Goal: Task Accomplishment & Management: Manage account settings

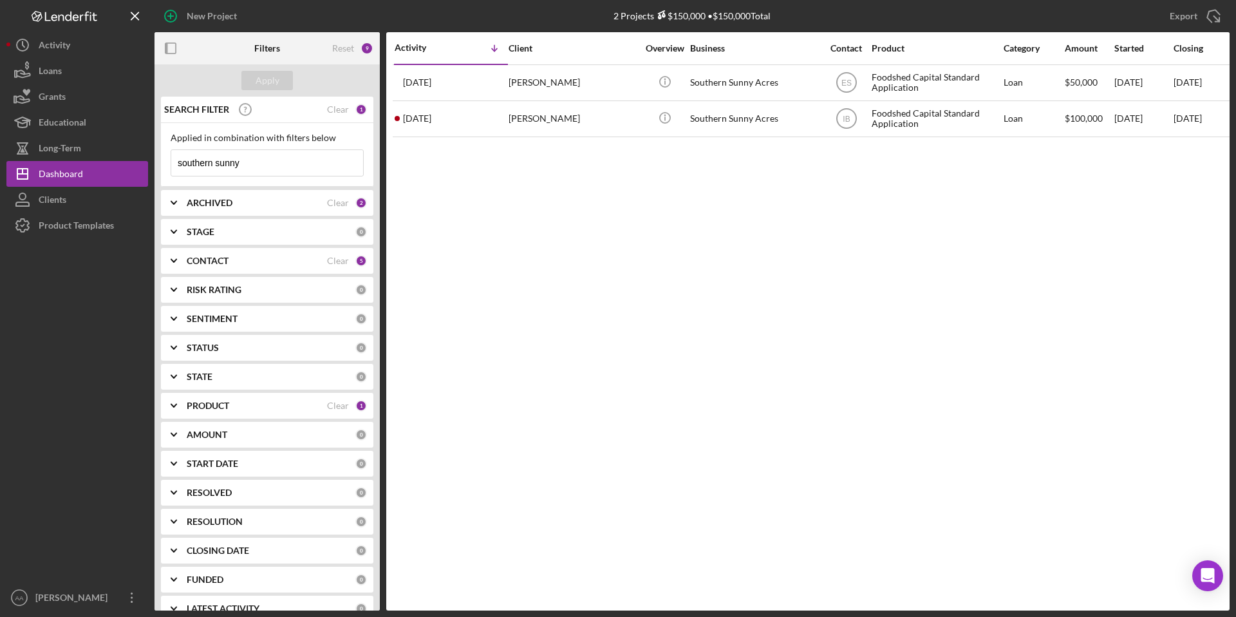
click at [258, 162] on input "southern sunny" at bounding box center [267, 163] width 192 height 26
click at [250, 197] on div "ARCHIVED Clear 2" at bounding box center [277, 203] width 180 height 12
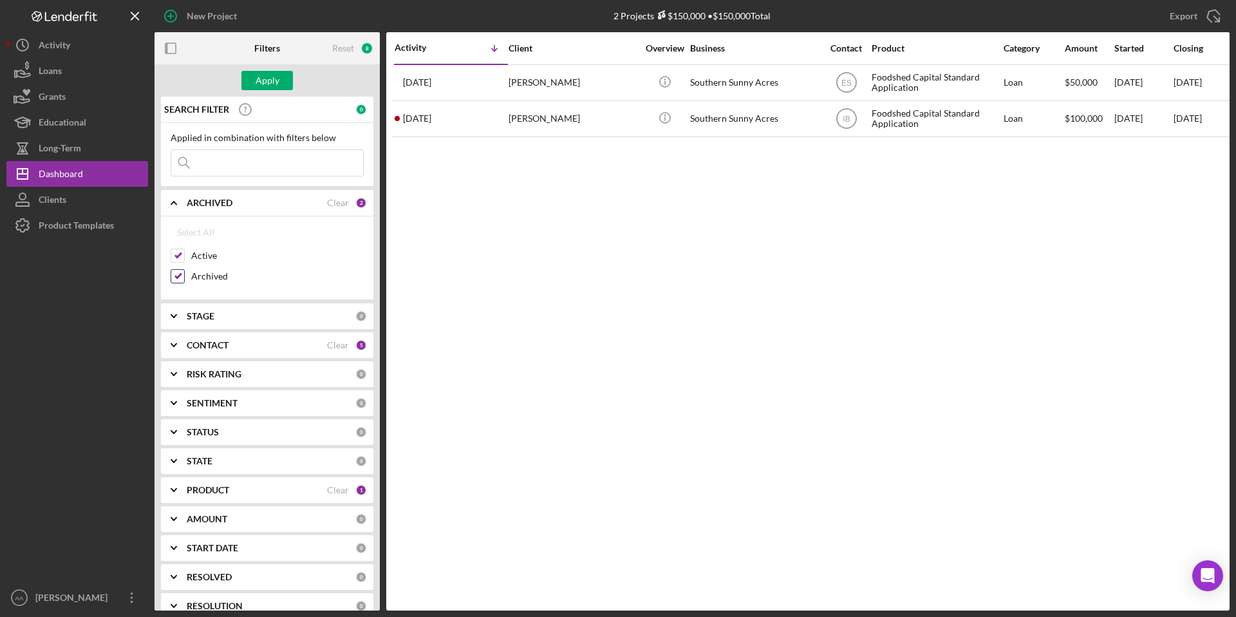
click at [183, 276] on input "Archived" at bounding box center [177, 276] width 13 height 13
checkbox input "false"
click at [262, 83] on div "Apply" at bounding box center [268, 80] width 24 height 19
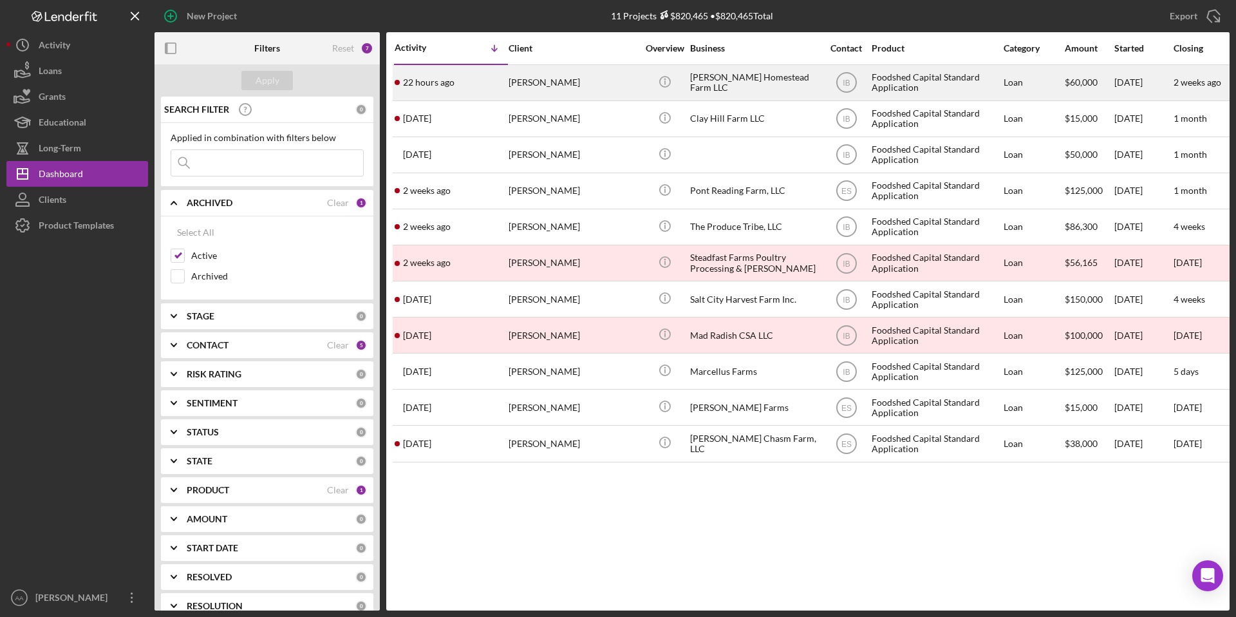
click at [715, 77] on div "[PERSON_NAME] Homestead Farm LLC" at bounding box center [754, 83] width 129 height 34
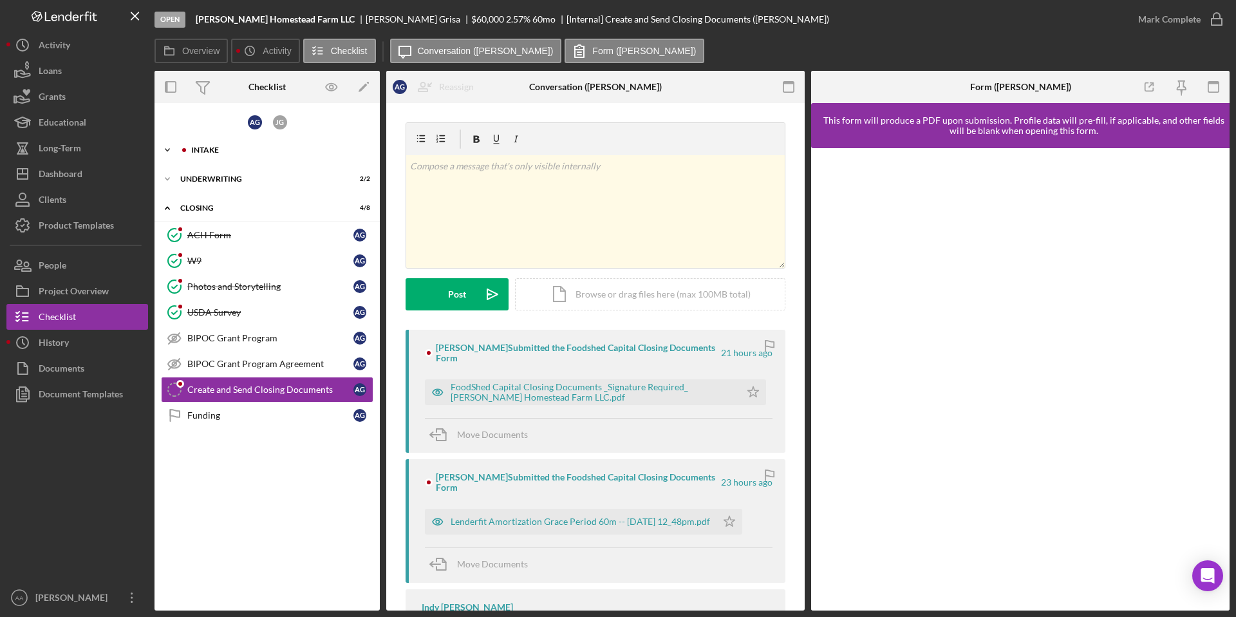
click at [172, 144] on icon "Icon/Expander" at bounding box center [168, 150] width 26 height 26
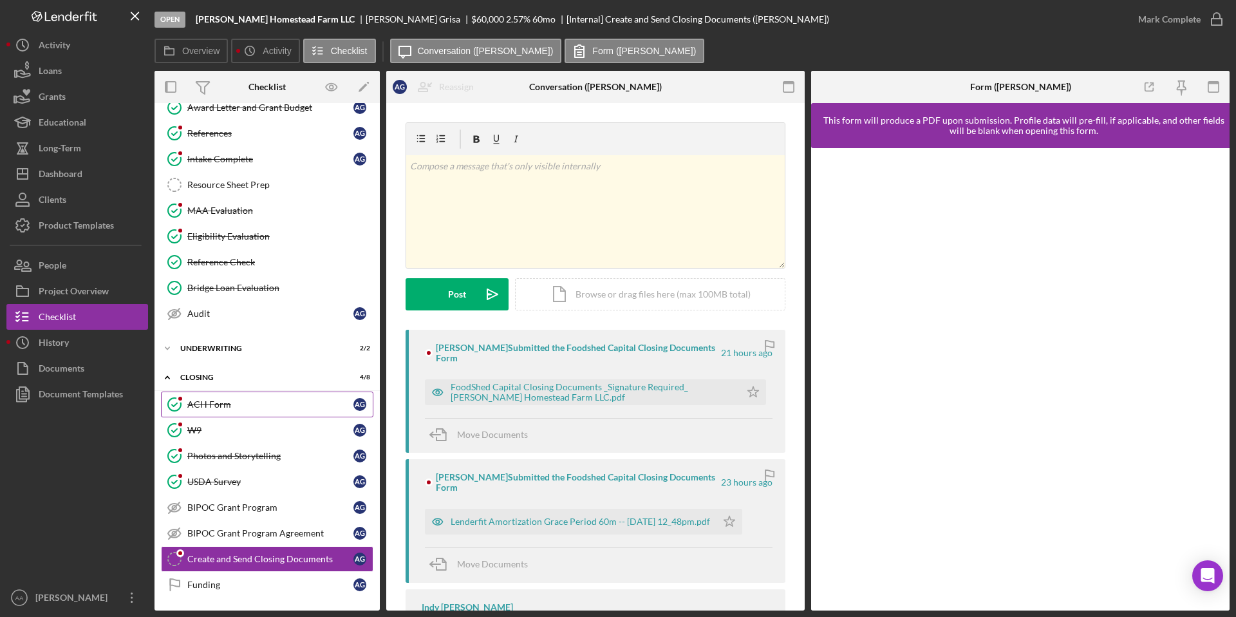
click at [276, 410] on link "ACH Form ACH Form A G" at bounding box center [267, 404] width 212 height 26
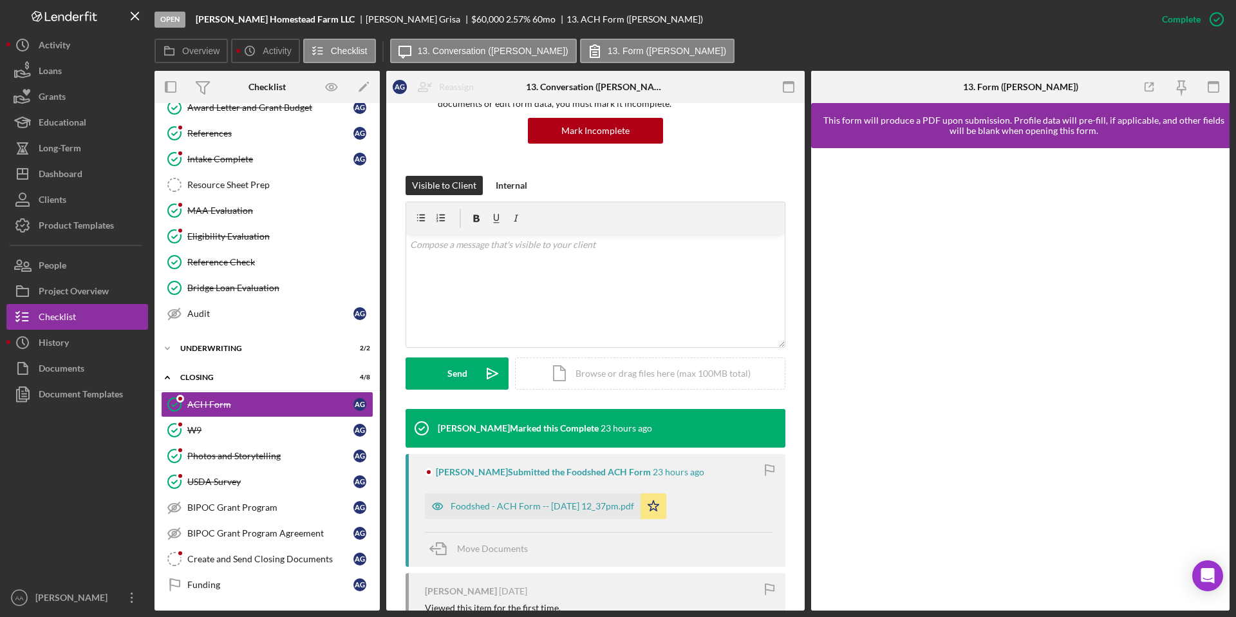
scroll to position [292, 0]
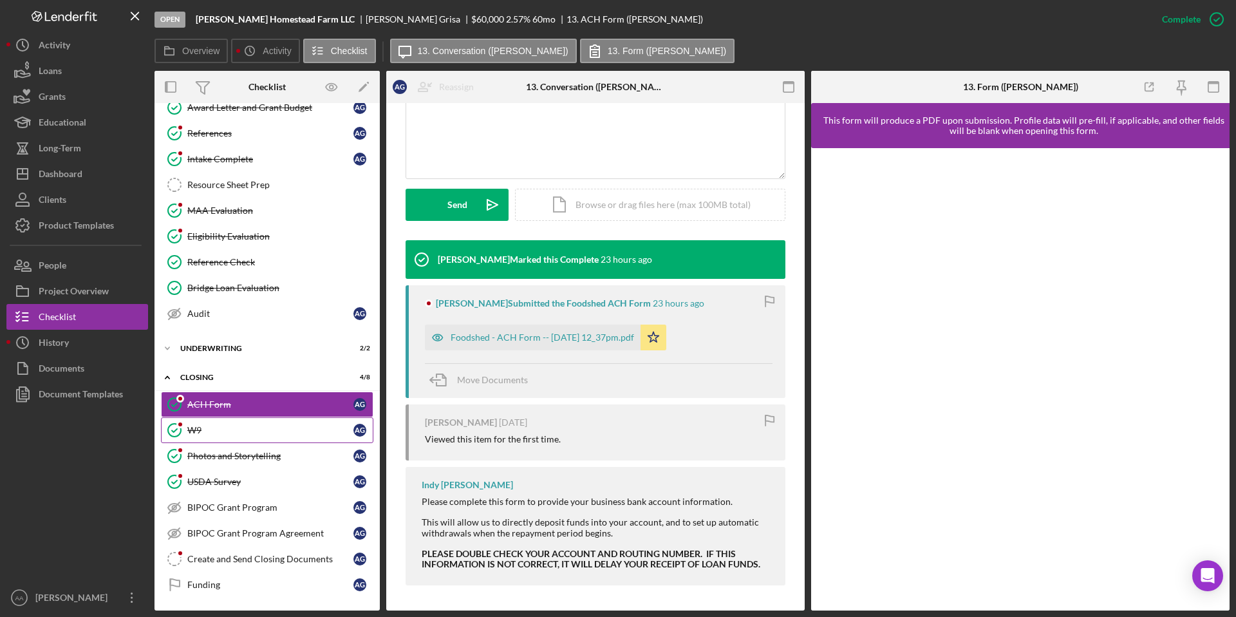
click at [222, 435] on link "W9 W9 A G" at bounding box center [267, 430] width 212 height 26
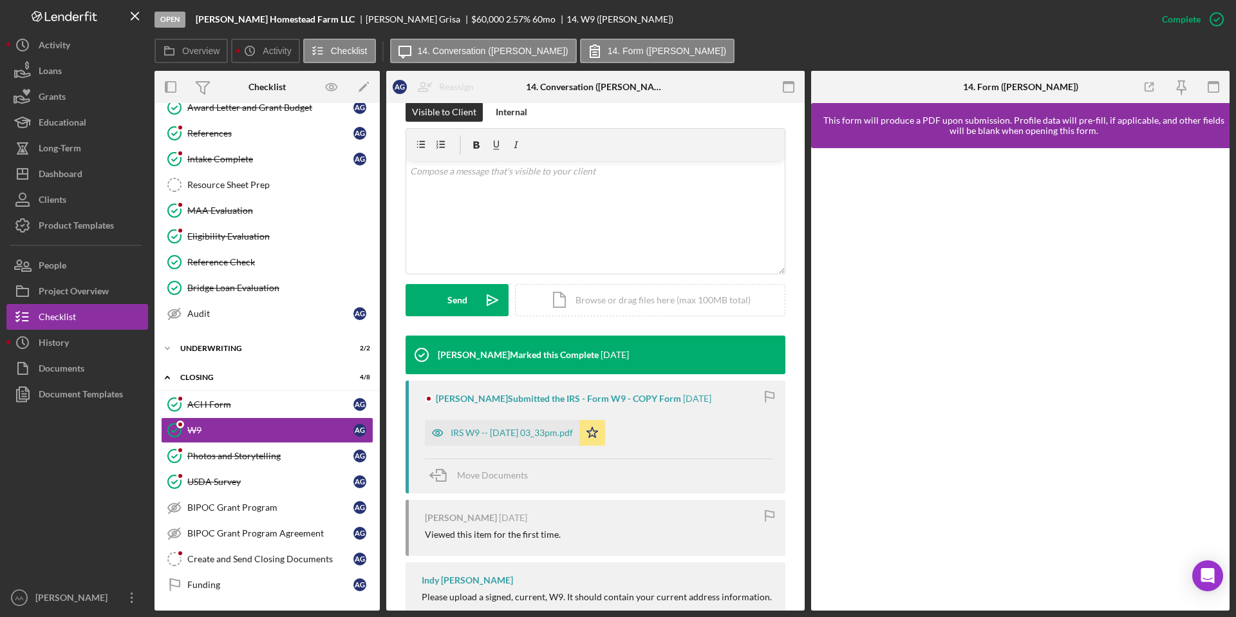
scroll to position [261, 0]
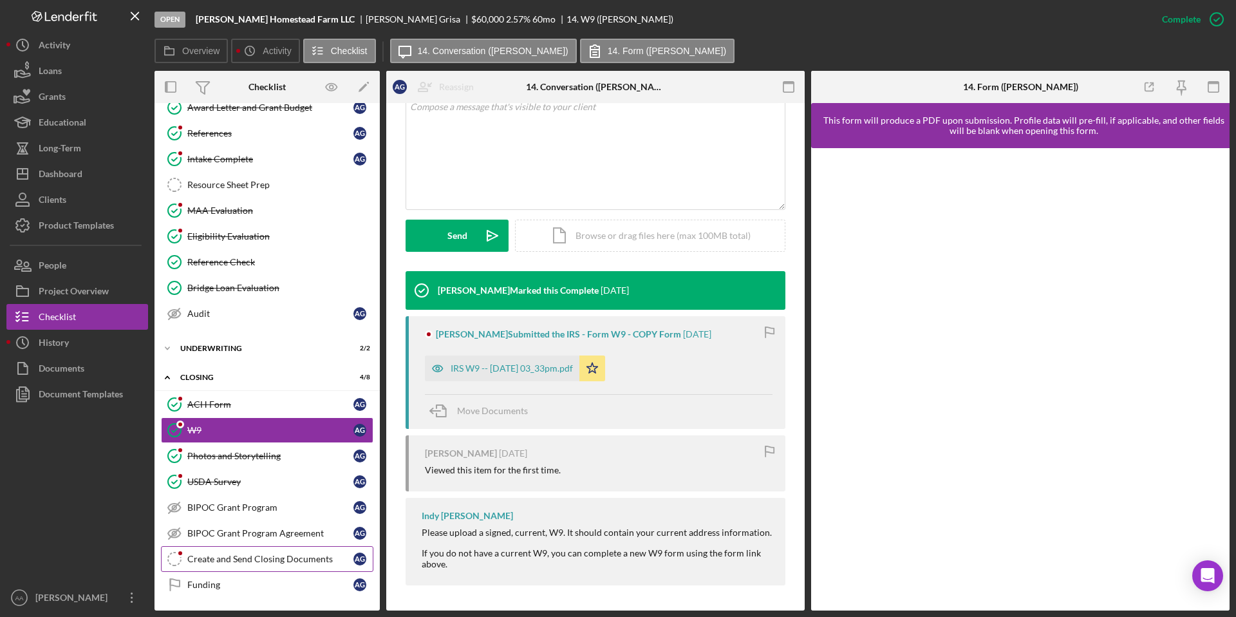
click at [232, 562] on div "Create and Send Closing Documents" at bounding box center [270, 559] width 166 height 10
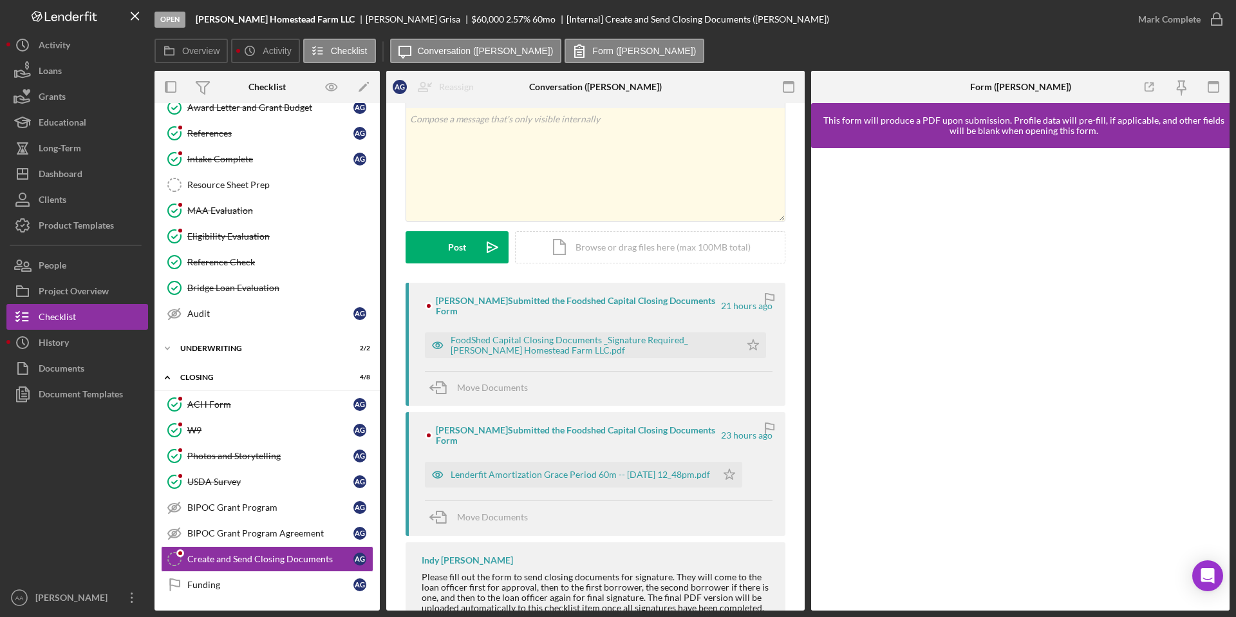
scroll to position [56, 0]
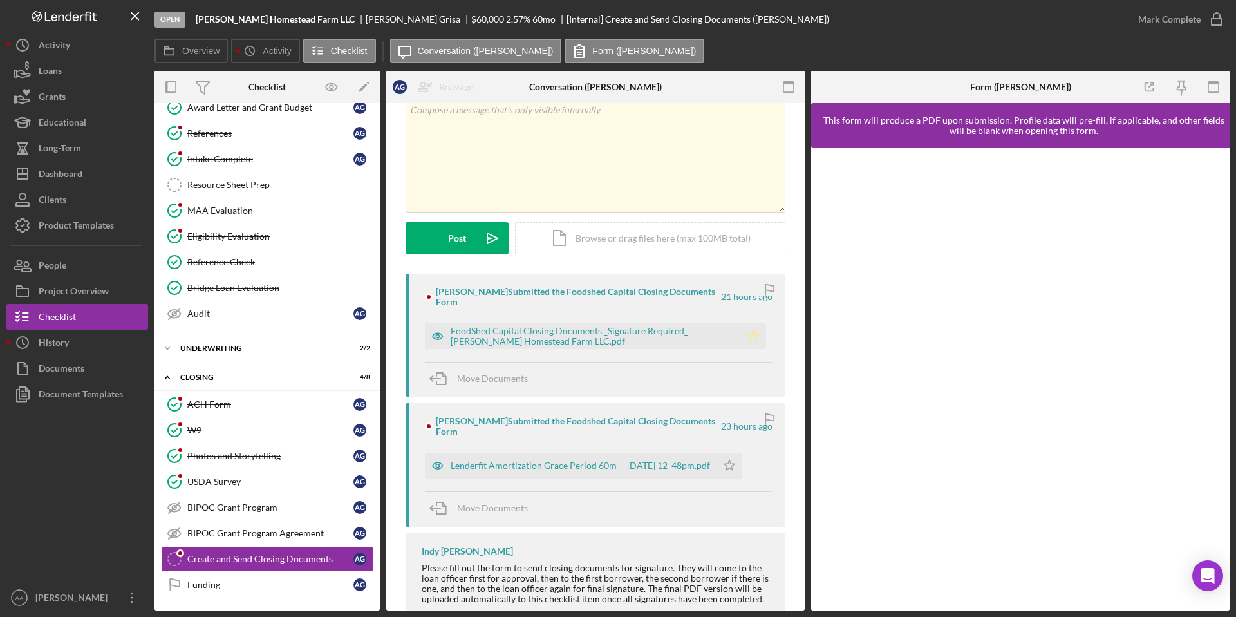
click at [748, 335] on icon "Icon/Star" at bounding box center [753, 336] width 26 height 26
click at [96, 287] on div "Project Overview" at bounding box center [74, 292] width 70 height 29
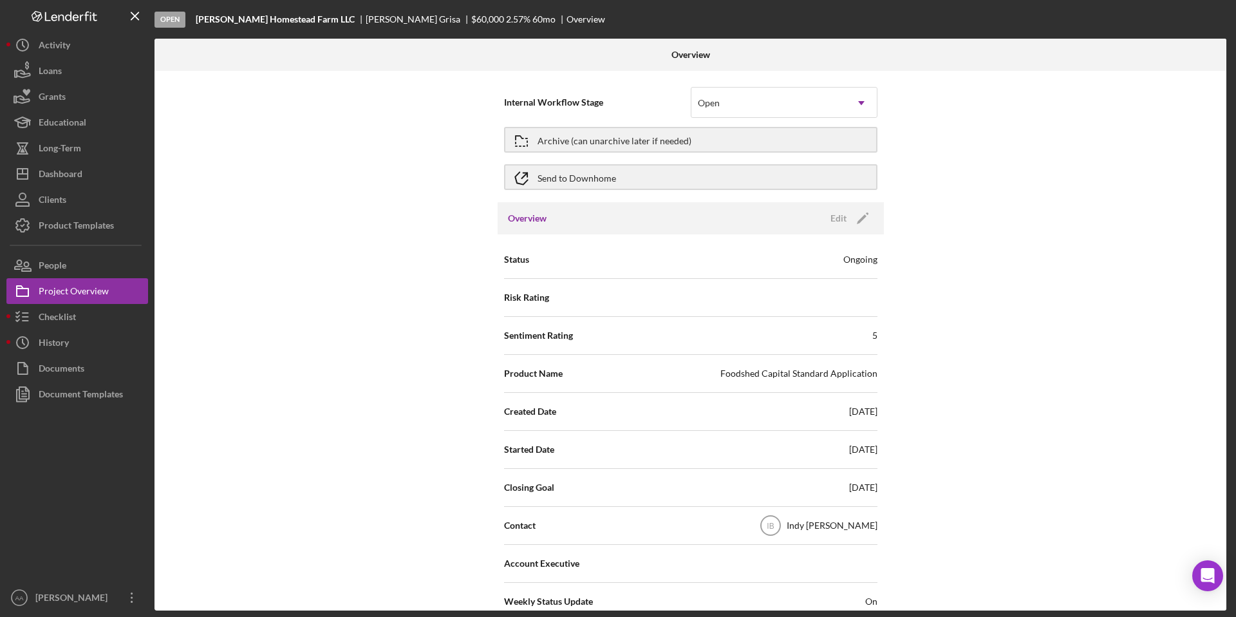
scroll to position [11, 0]
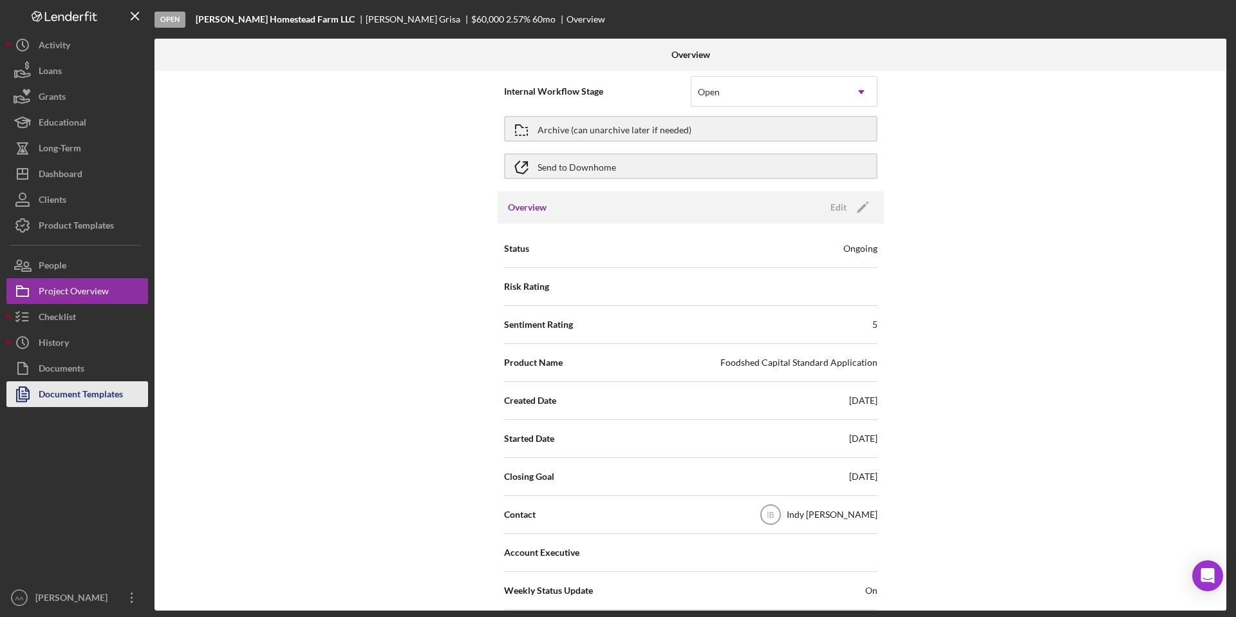
click at [85, 391] on div "Document Templates" at bounding box center [81, 395] width 84 height 29
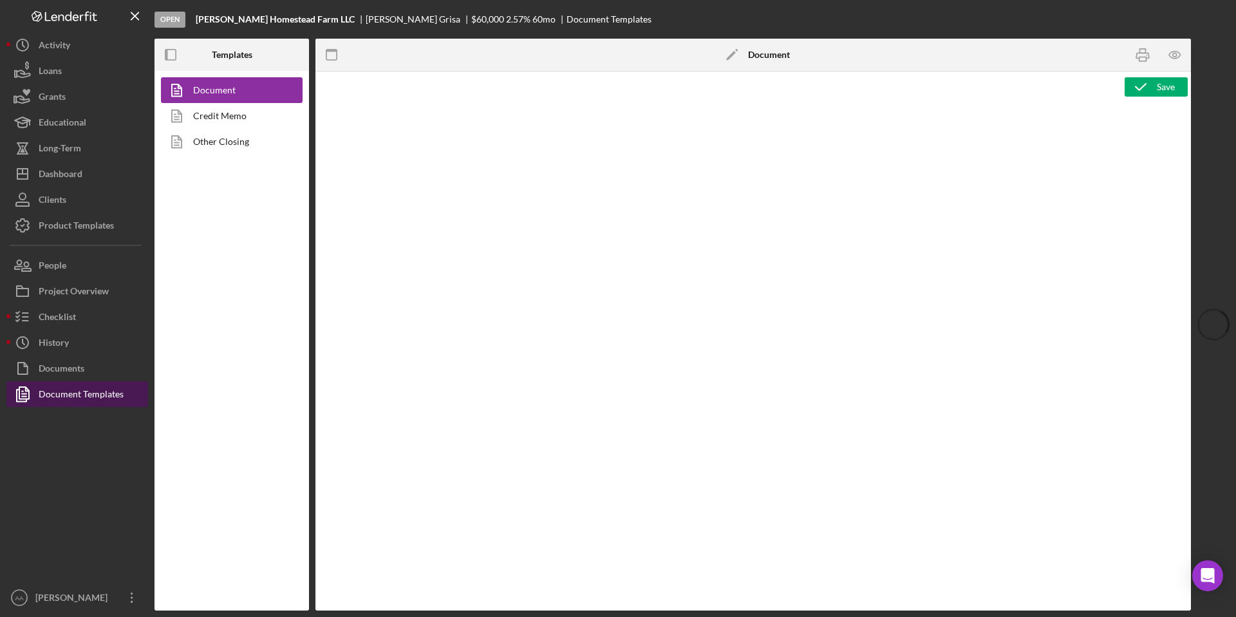
type textarea "<h1 style="text-align: left;">Resource Sheet</h1> <p class="p1">This resource s…"
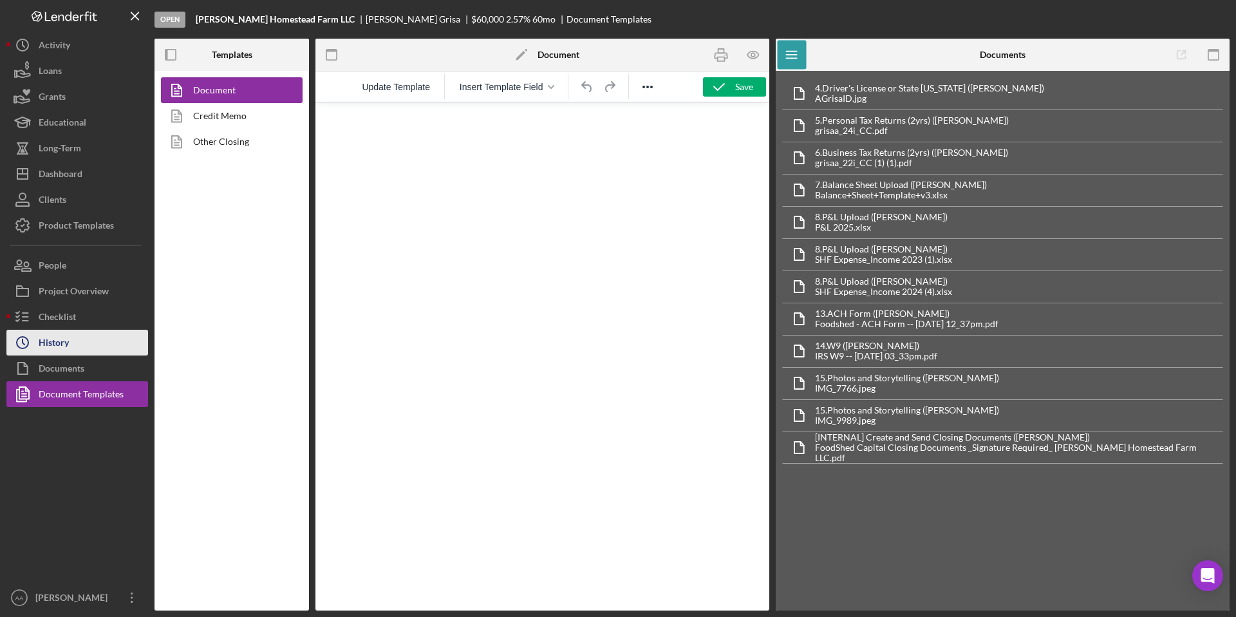
click at [80, 355] on button "Icon/History History" at bounding box center [77, 343] width 142 height 26
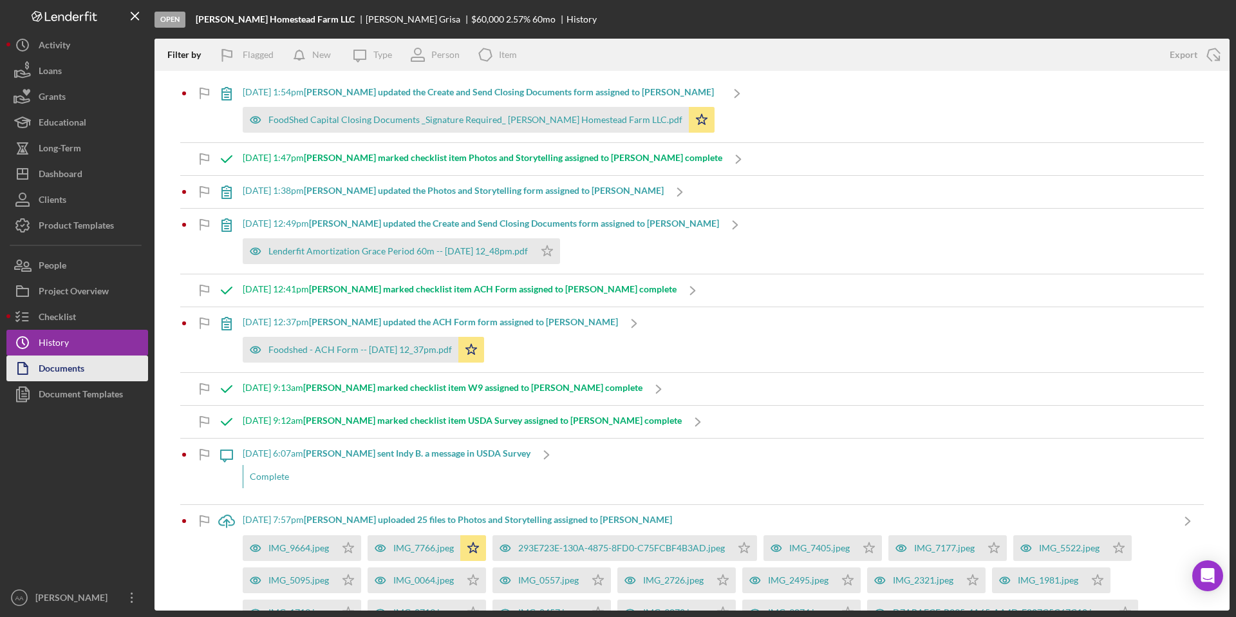
click at [73, 368] on div "Documents" at bounding box center [62, 369] width 46 height 29
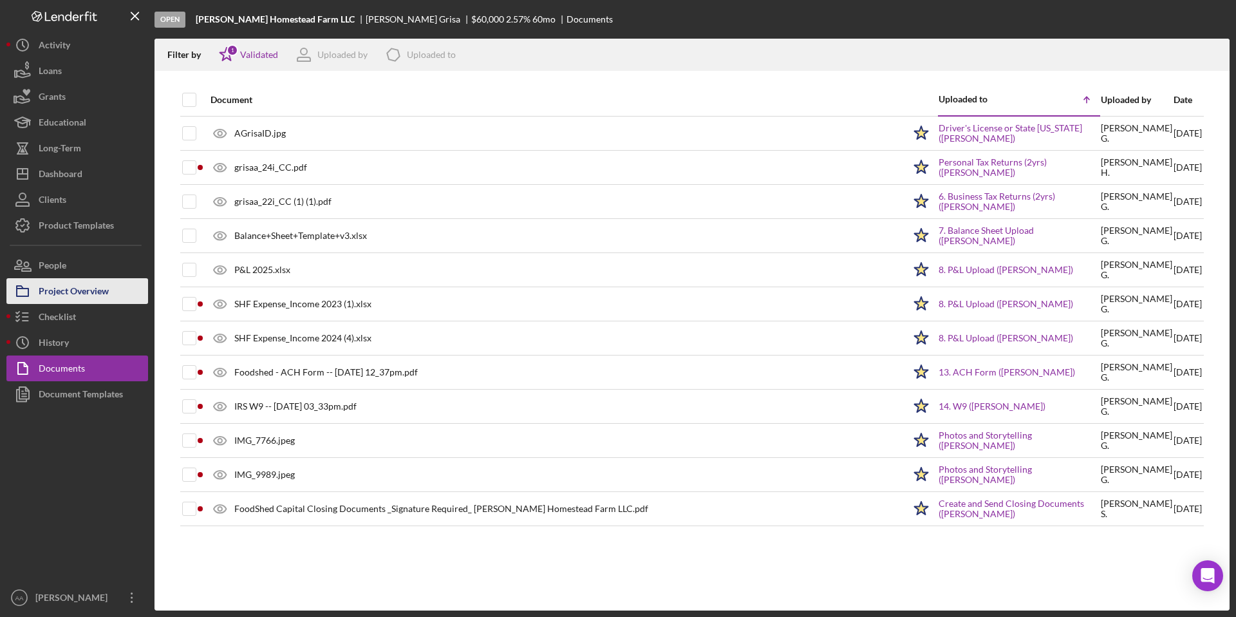
click at [109, 290] on button "Project Overview" at bounding box center [77, 291] width 142 height 26
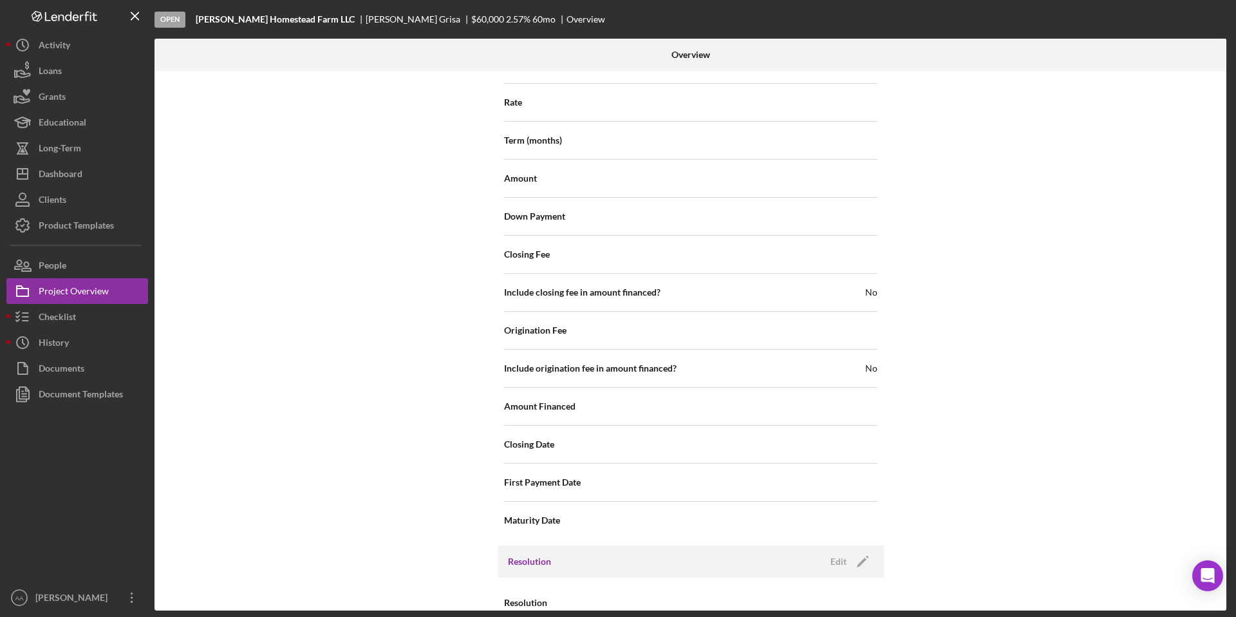
scroll to position [1294, 0]
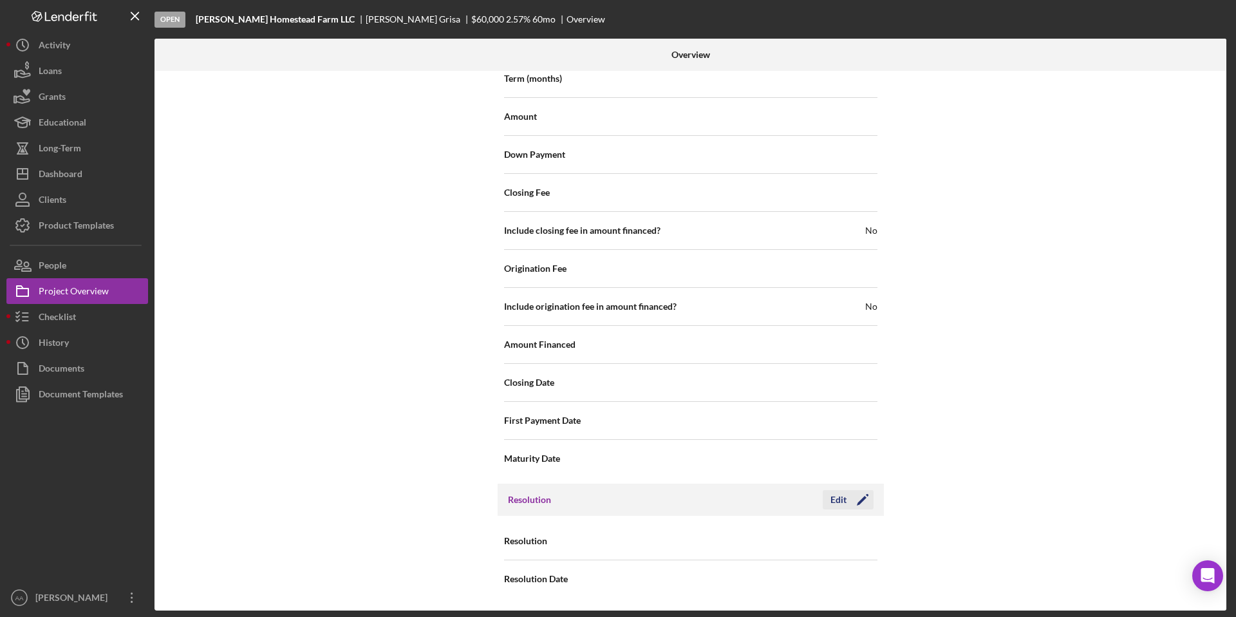
click at [851, 504] on icon "Icon/Edit" at bounding box center [863, 500] width 32 height 32
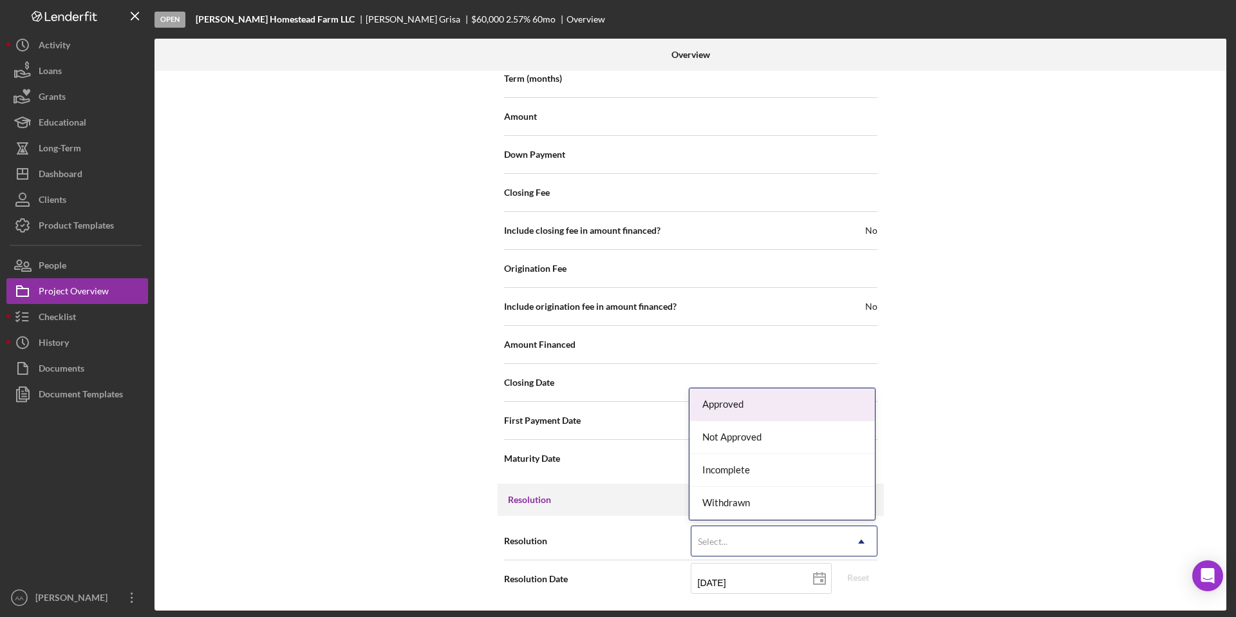
click at [801, 537] on div "Select..." at bounding box center [769, 542] width 155 height 30
click at [759, 408] on div "Approved" at bounding box center [782, 404] width 185 height 33
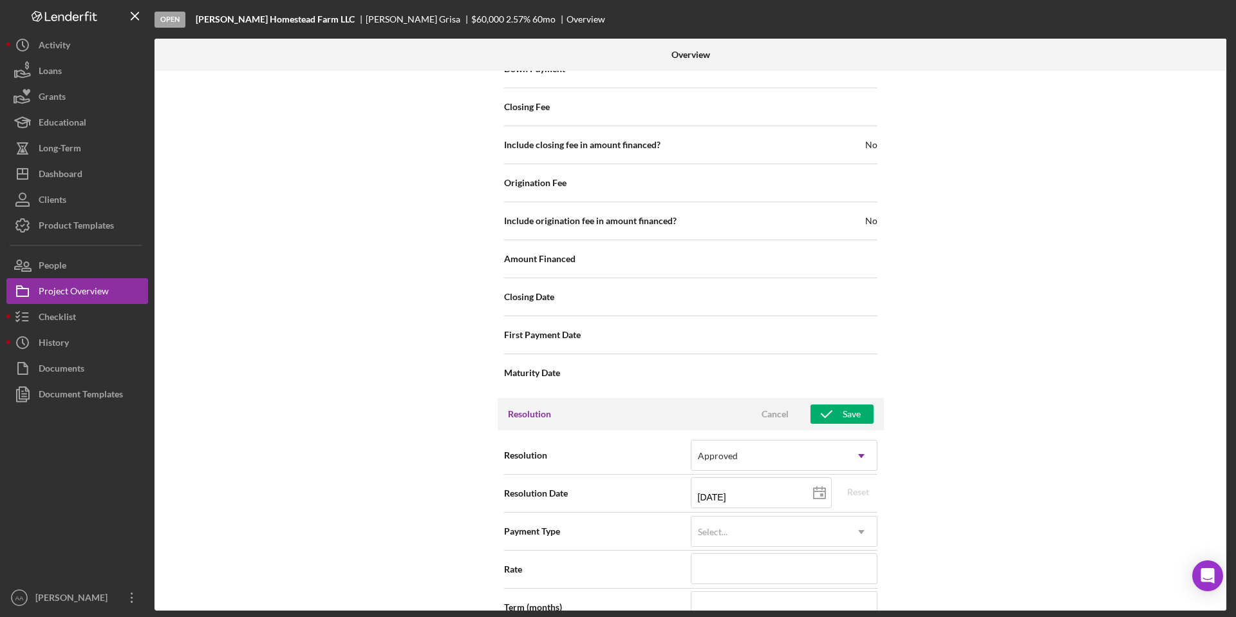
scroll to position [1444, 0]
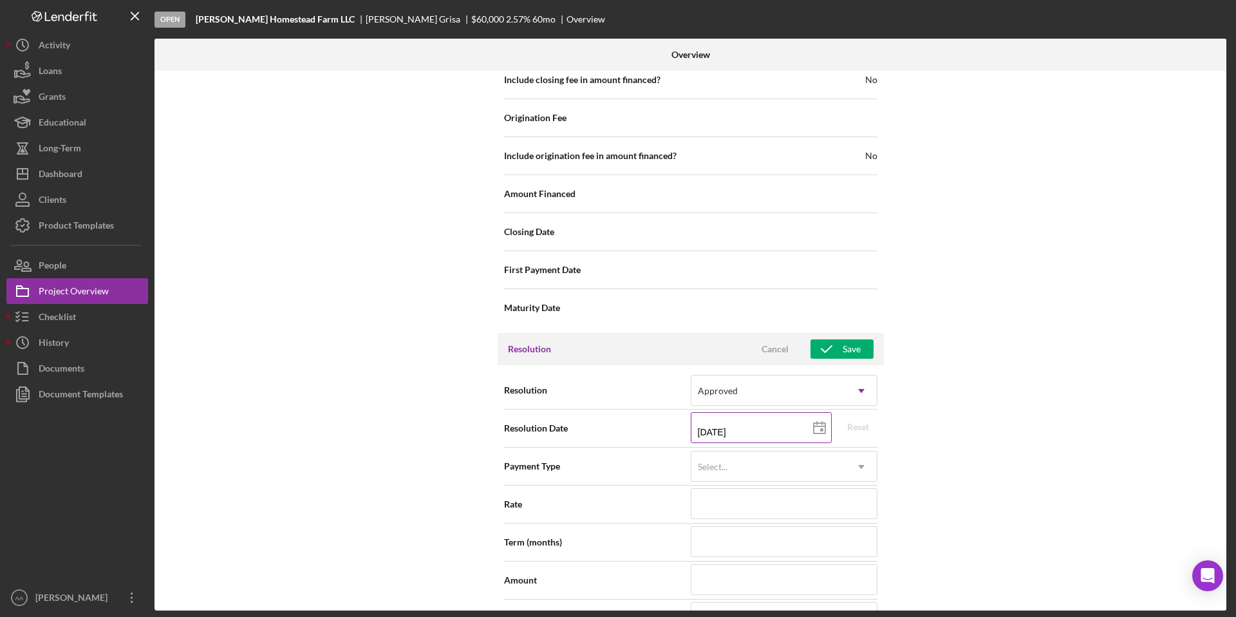
click at [789, 430] on input "[DATE]" at bounding box center [761, 427] width 141 height 31
click at [816, 429] on icon at bounding box center [820, 428] width 32 height 32
type input "[DATE]"
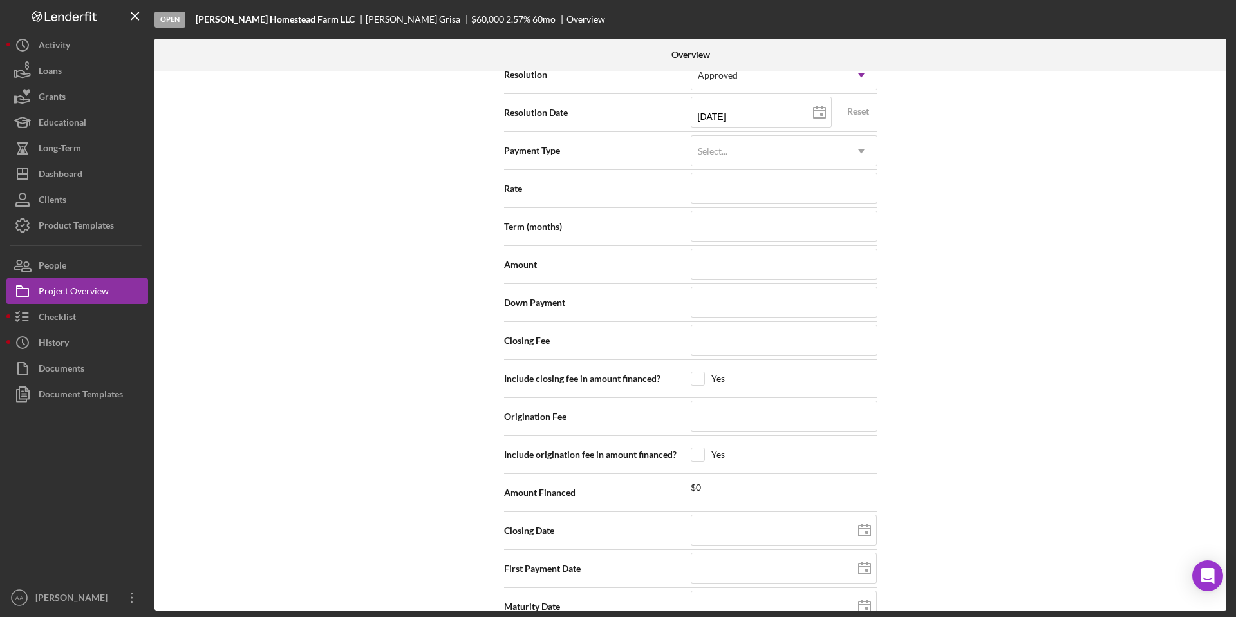
scroll to position [1787, 0]
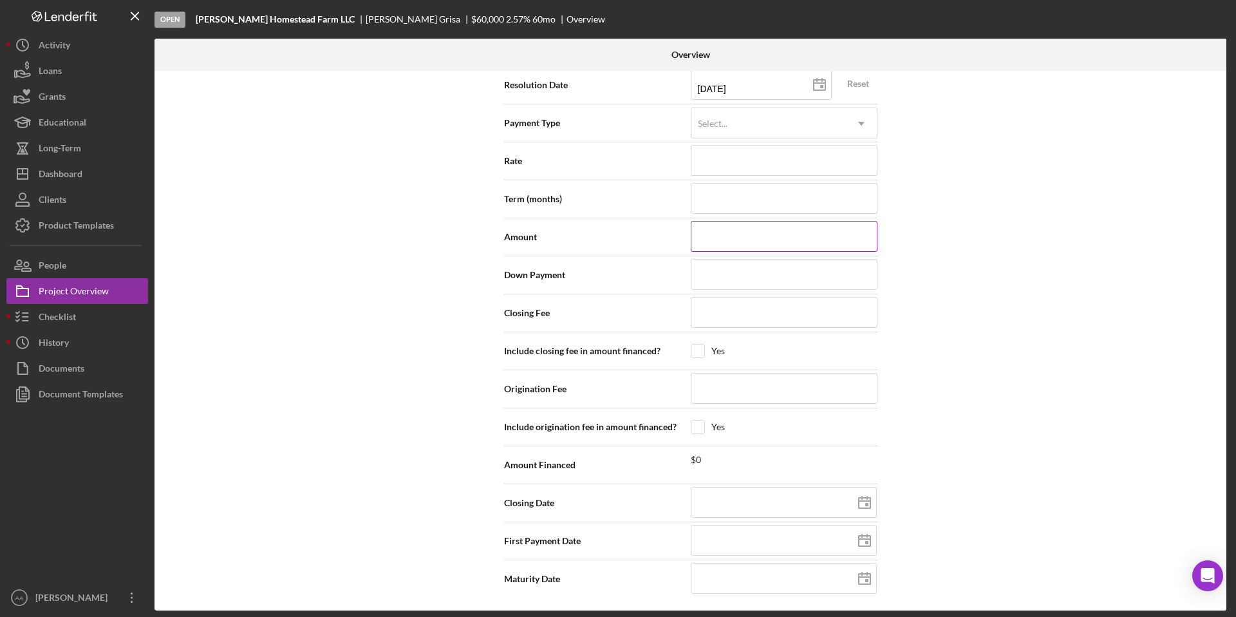
click at [718, 234] on input at bounding box center [784, 236] width 187 height 31
type input "$6"
type input "$60"
type input "$600"
type input "$6,000"
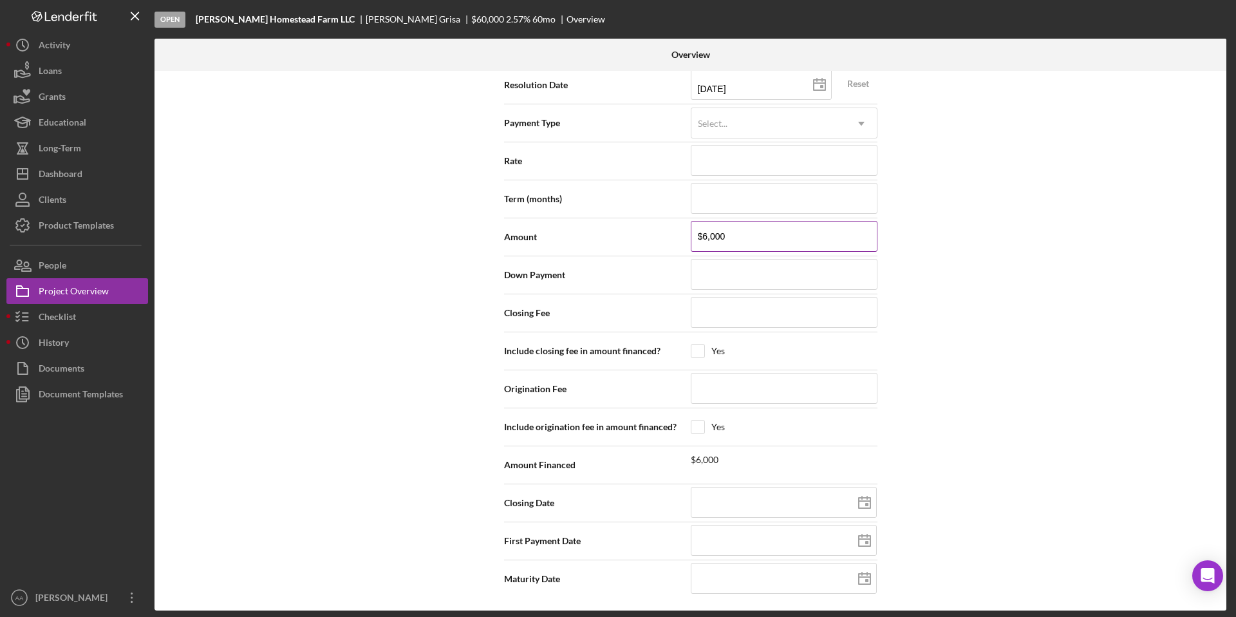
type input "$60,000"
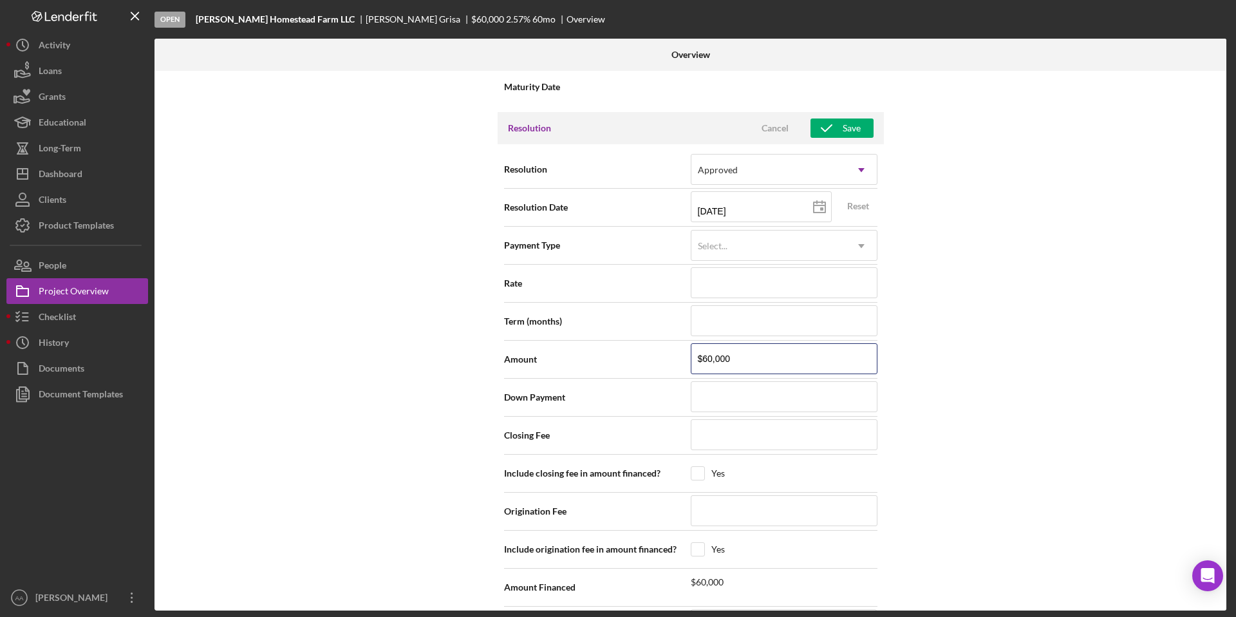
scroll to position [1592, 0]
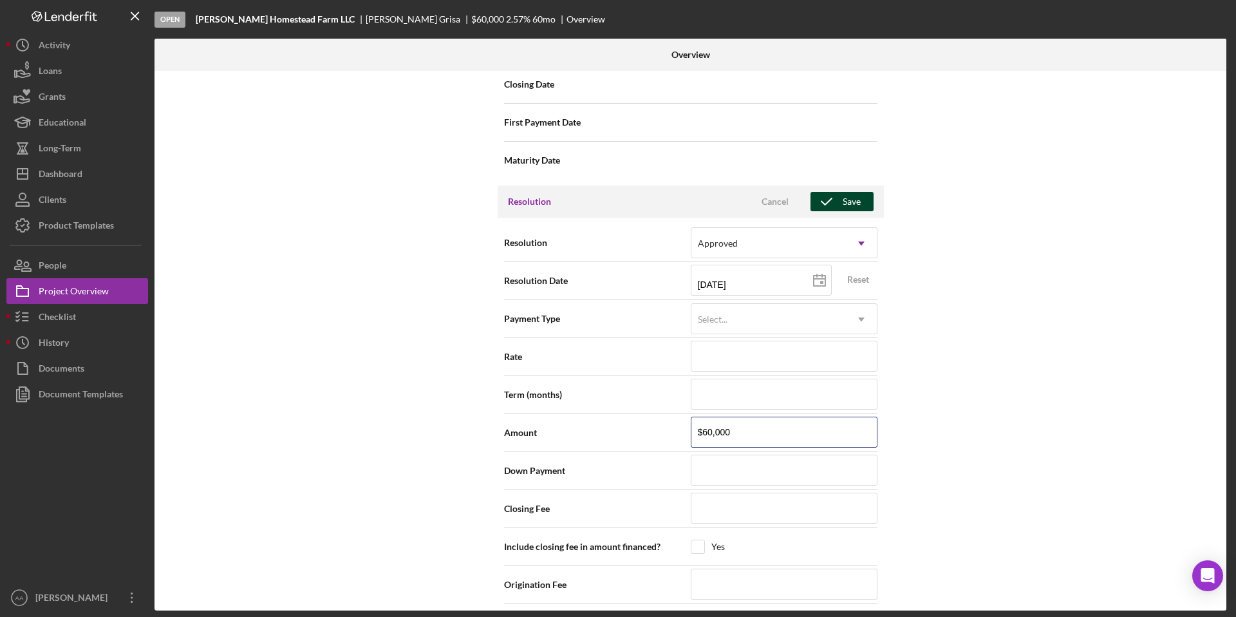
type input "$60,000"
click at [847, 195] on div "Save" at bounding box center [852, 201] width 18 height 19
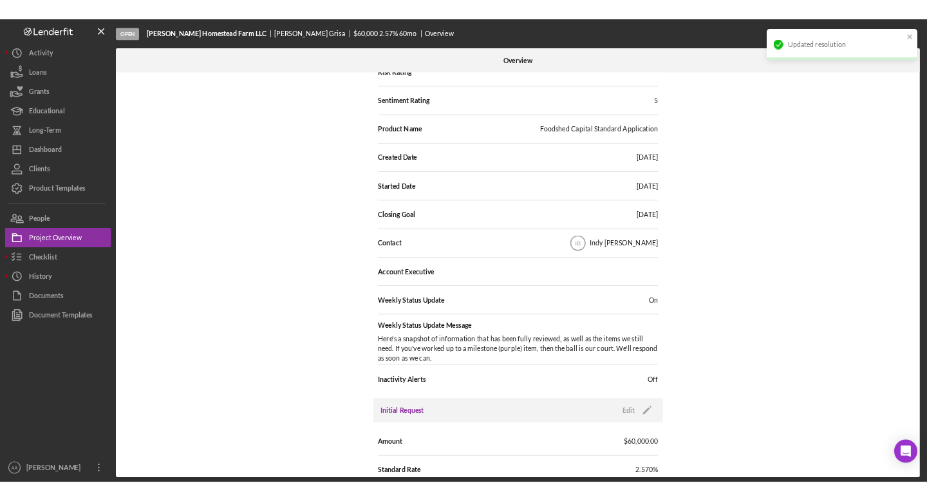
scroll to position [0, 0]
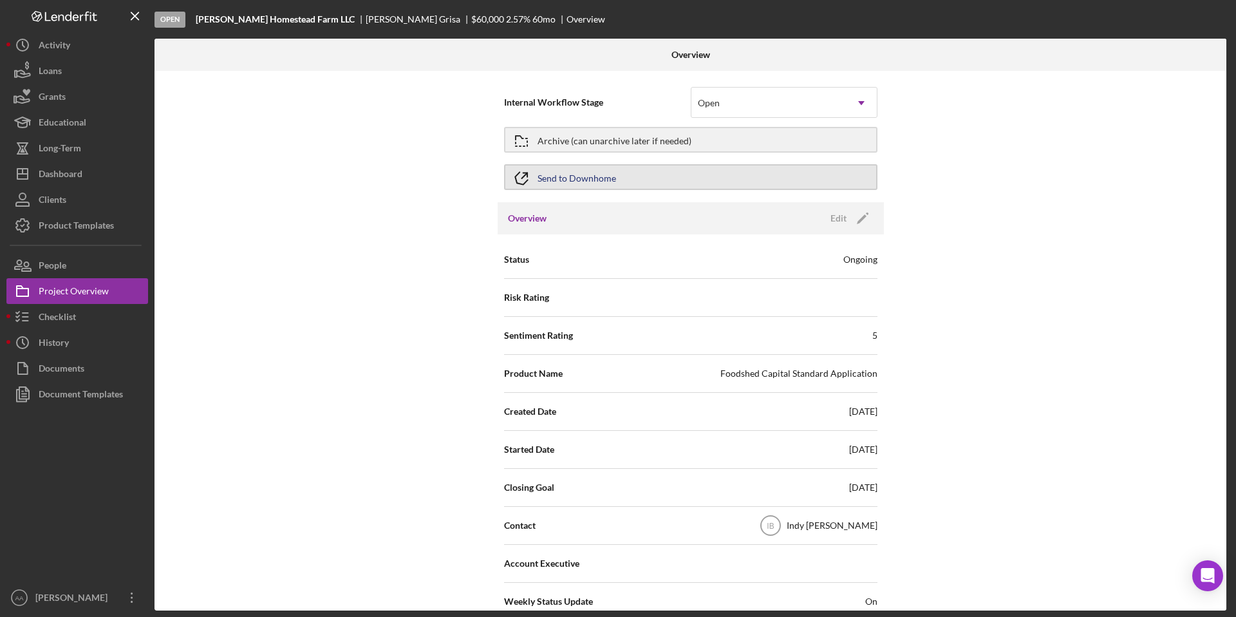
click at [582, 174] on div "Send to Downhome" at bounding box center [577, 176] width 79 height 23
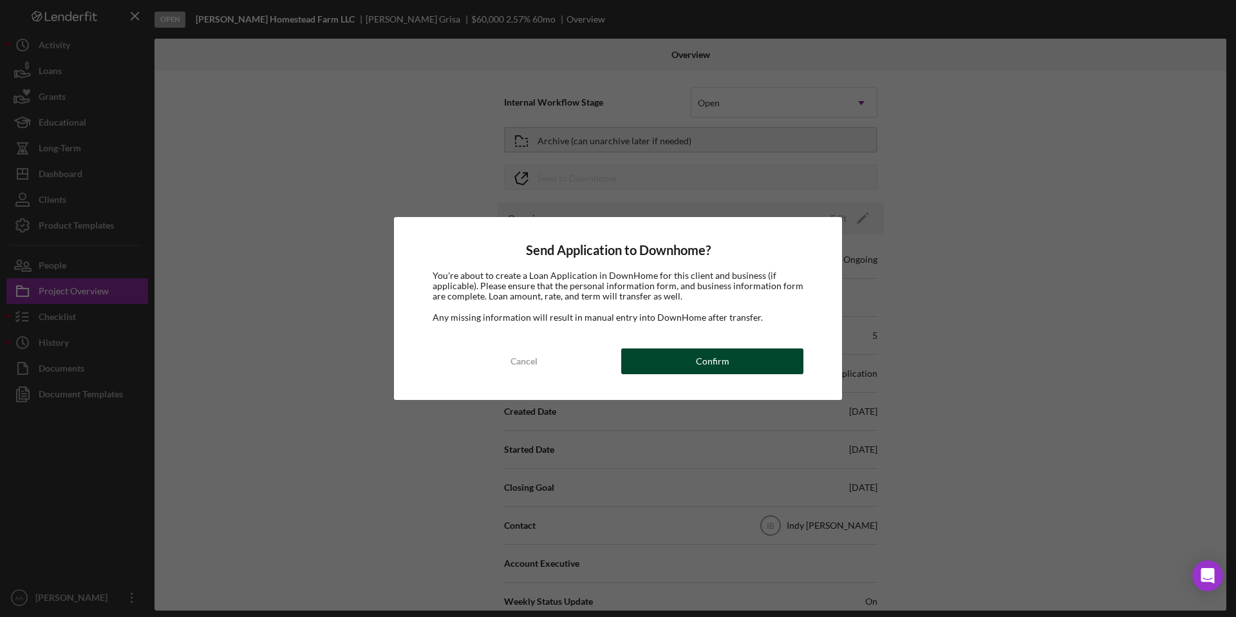
click at [698, 367] on div "Confirm" at bounding box center [712, 361] width 33 height 26
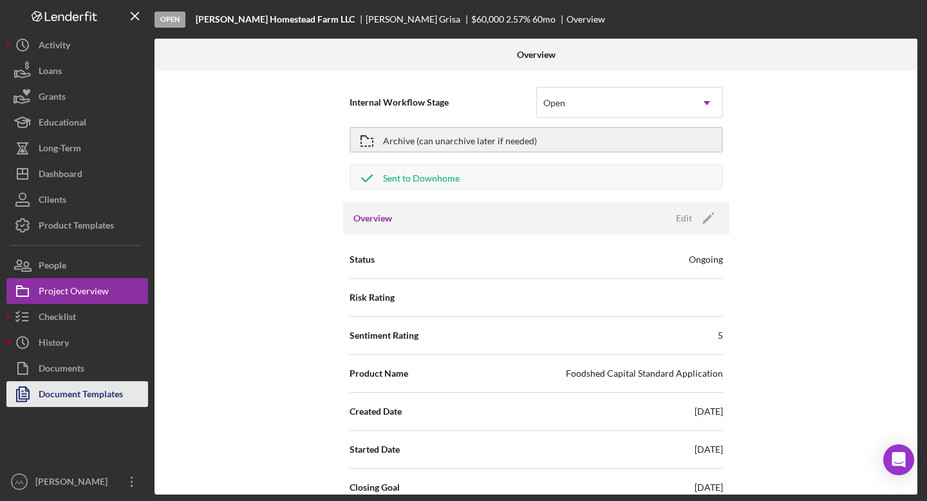
click at [109, 397] on div "Document Templates" at bounding box center [81, 395] width 84 height 29
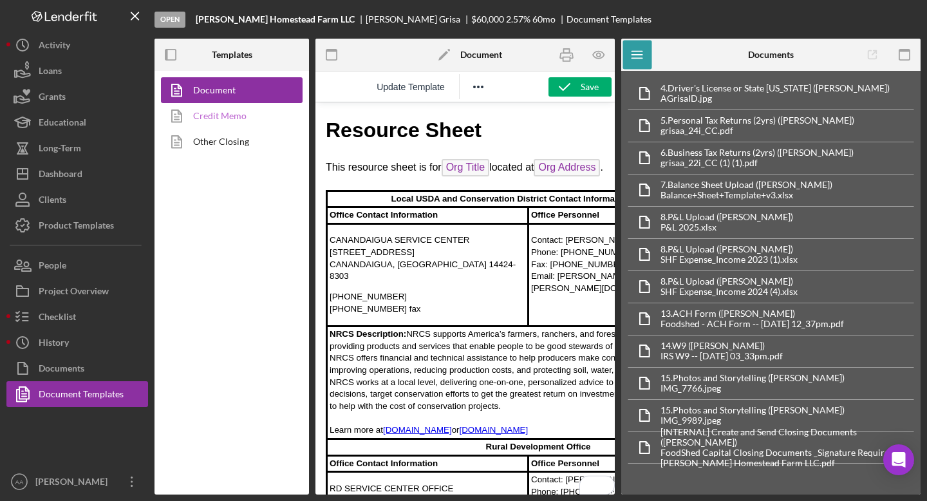
click at [220, 117] on link "Credit Memo" at bounding box center [228, 116] width 135 height 26
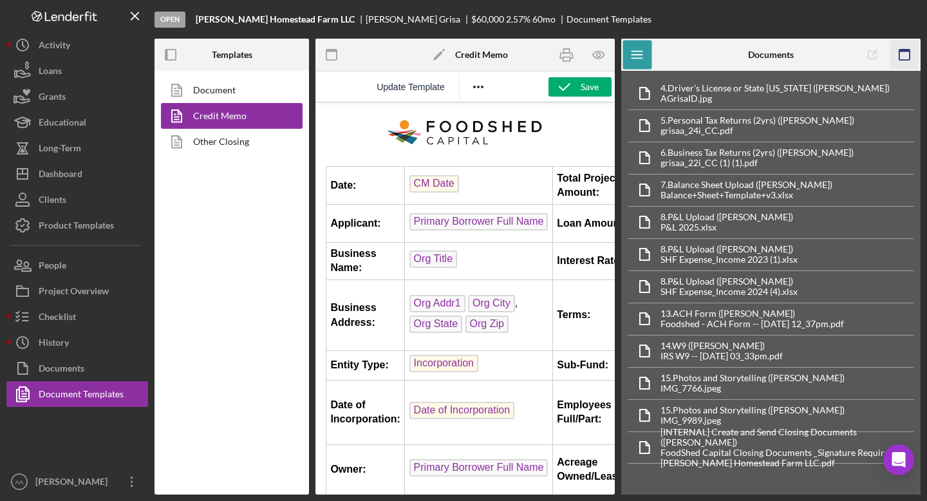
click at [904, 56] on icon "button" at bounding box center [905, 55] width 29 height 29
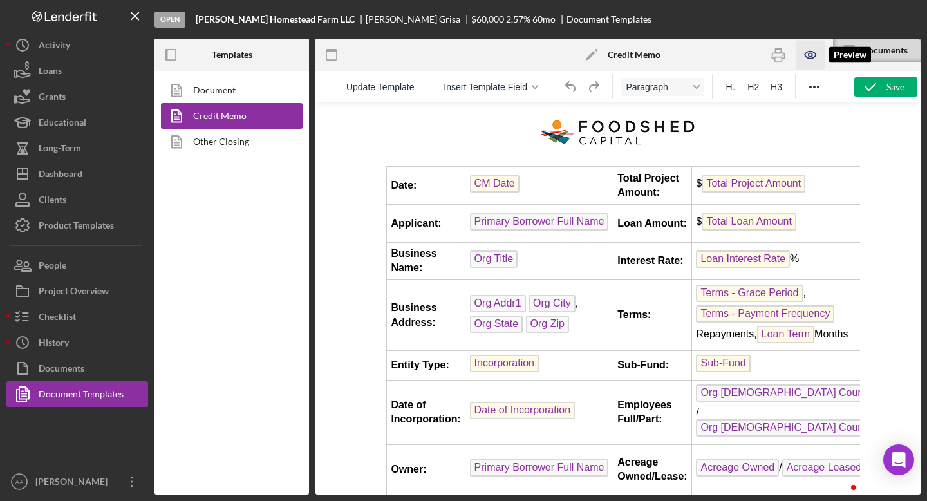
click at [810, 57] on icon "button" at bounding box center [811, 55] width 4 height 4
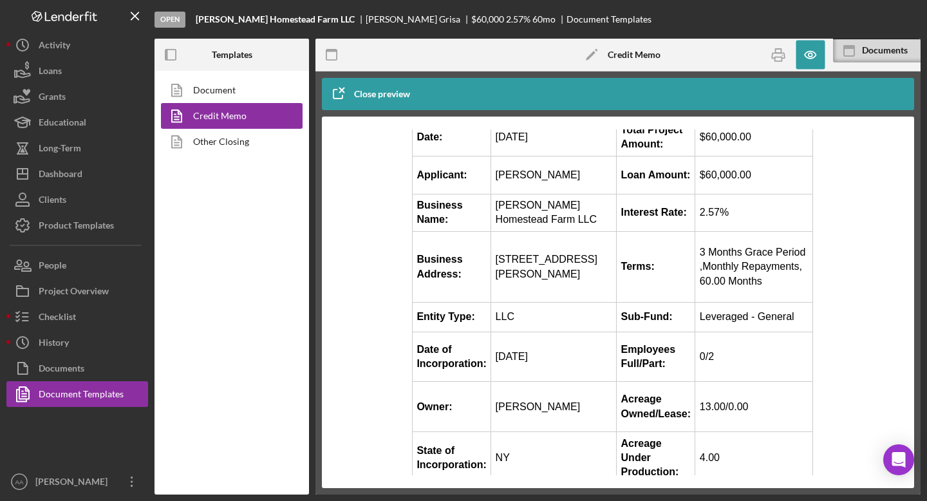
scroll to position [76, 0]
click at [107, 367] on button "Documents" at bounding box center [77, 368] width 142 height 26
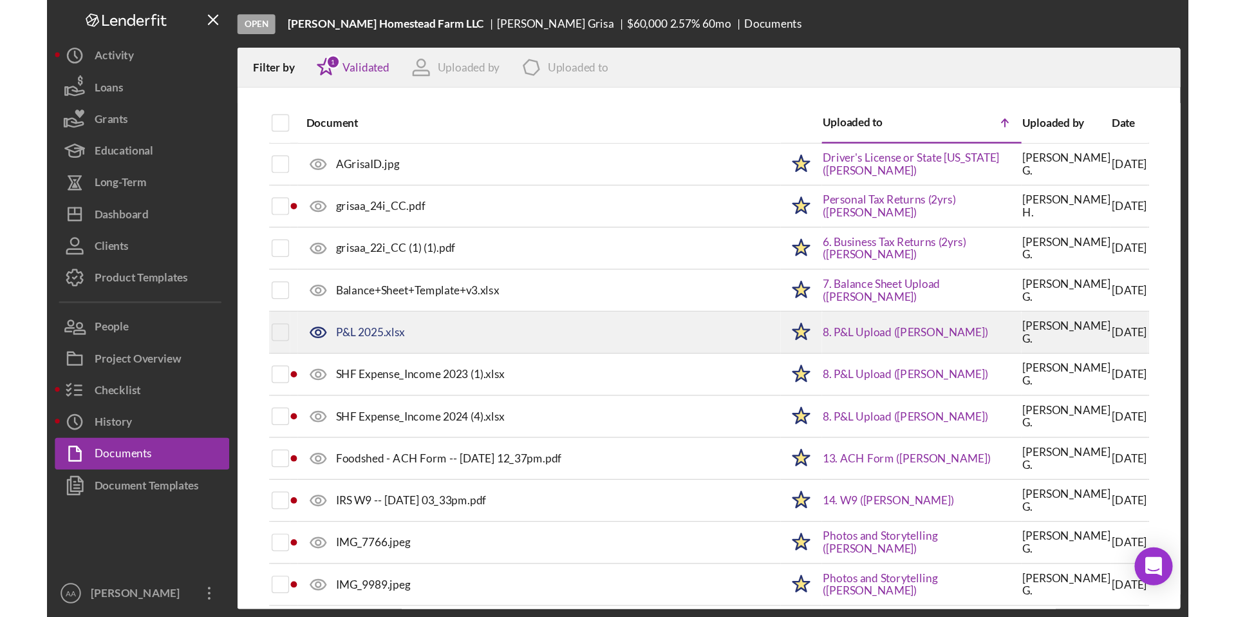
scroll to position [44, 0]
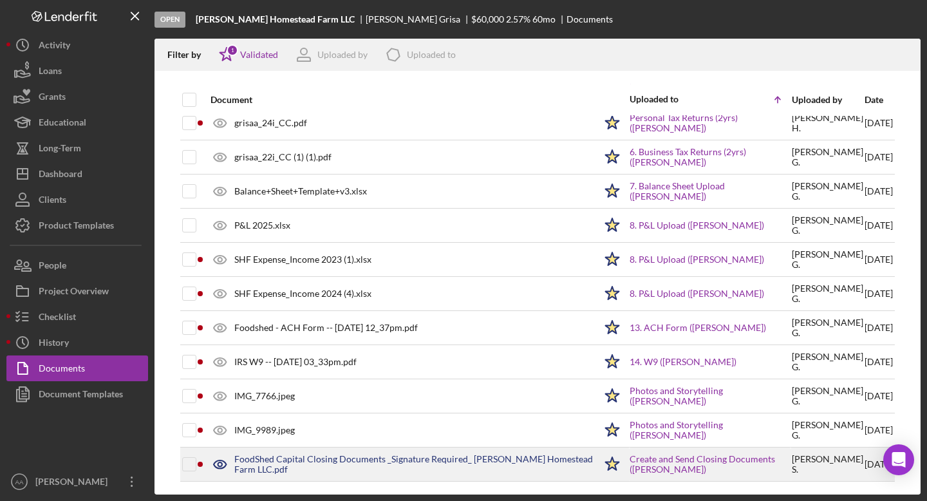
click at [292, 466] on div "FoodShed Capital Closing Documents _Signature Required_ [PERSON_NAME] Homestead…" at bounding box center [414, 464] width 361 height 21
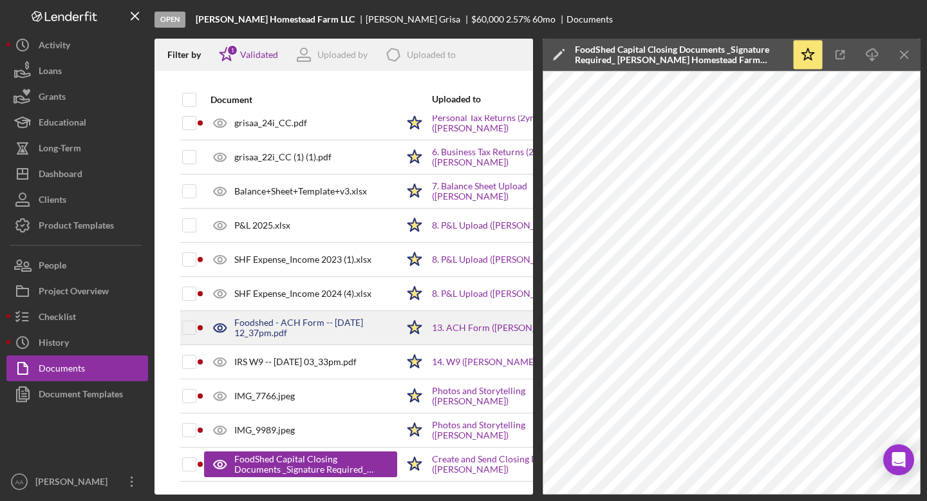
click at [266, 324] on div "Foodshed - ACH Form -- [DATE] 12_37pm.pdf" at bounding box center [315, 327] width 163 height 21
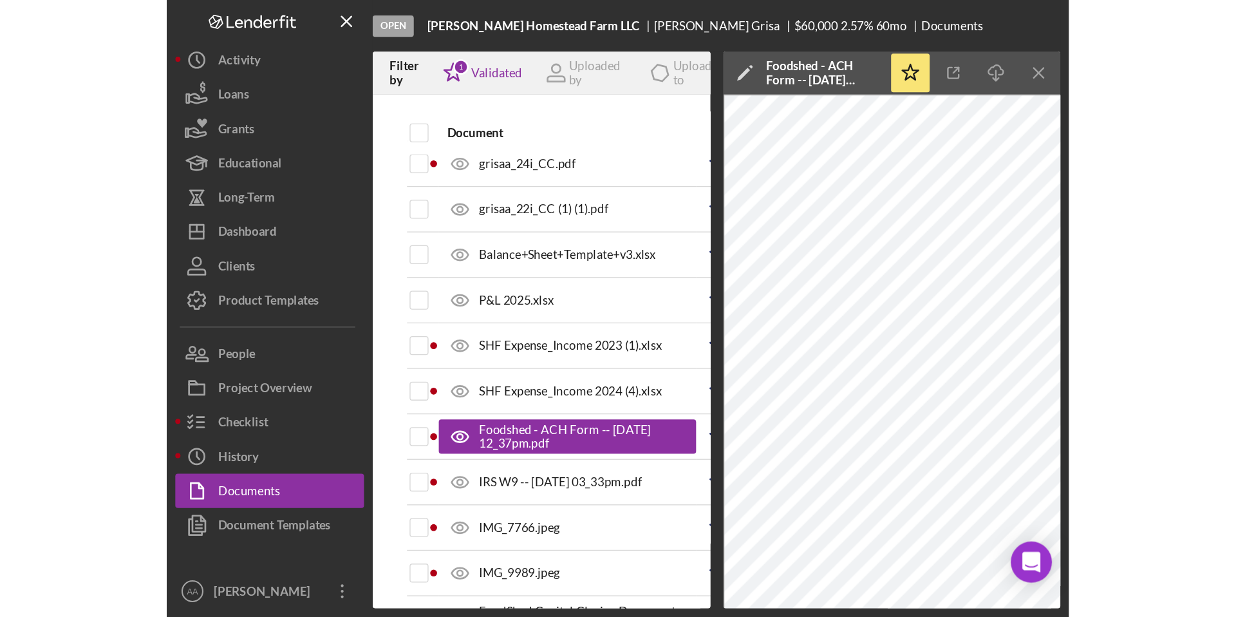
scroll to position [0, 0]
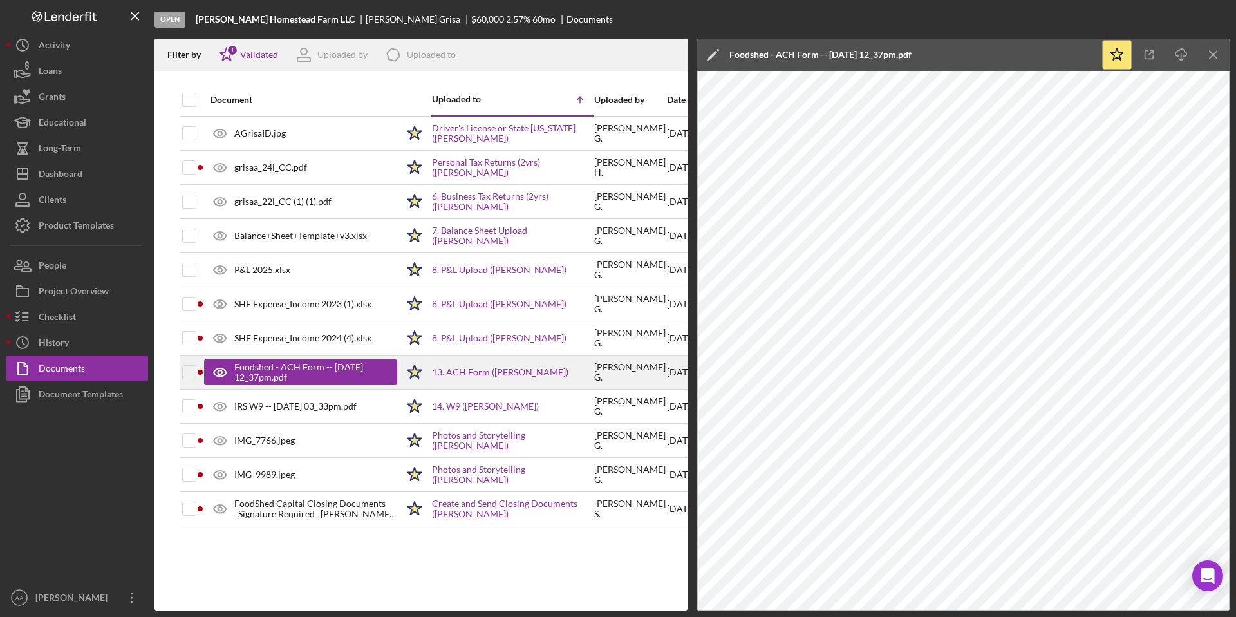
click at [330, 371] on div "Foodshed - ACH Form -- [DATE] 12_37pm.pdf" at bounding box center [309, 372] width 150 height 21
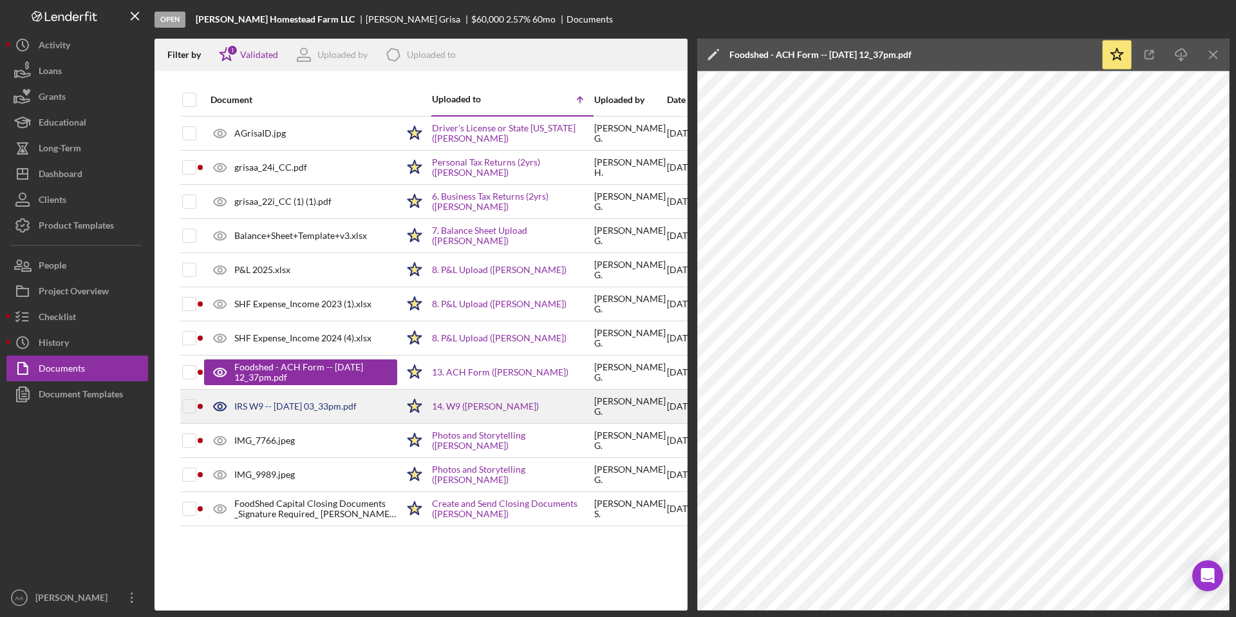
click at [325, 403] on div "IRS W9 -- [DATE] 03_33pm.pdf" at bounding box center [295, 406] width 122 height 10
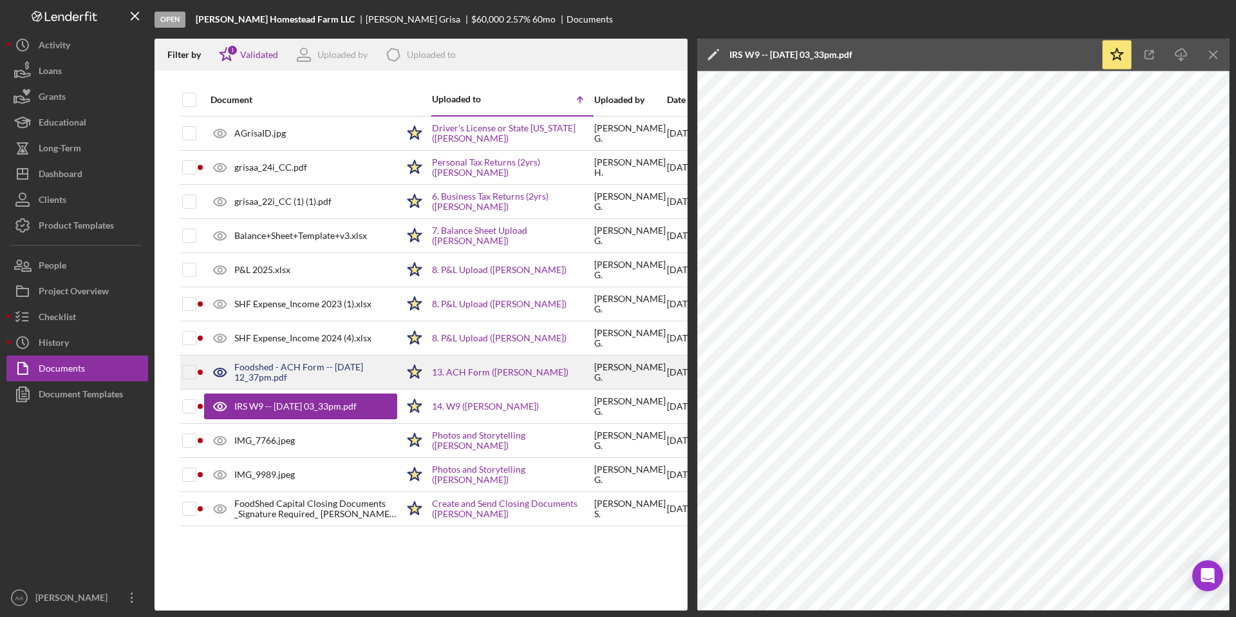
click at [317, 366] on div "Foodshed - ACH Form -- [DATE] 12_37pm.pdf" at bounding box center [315, 372] width 163 height 21
